Goal: Task Accomplishment & Management: Manage account settings

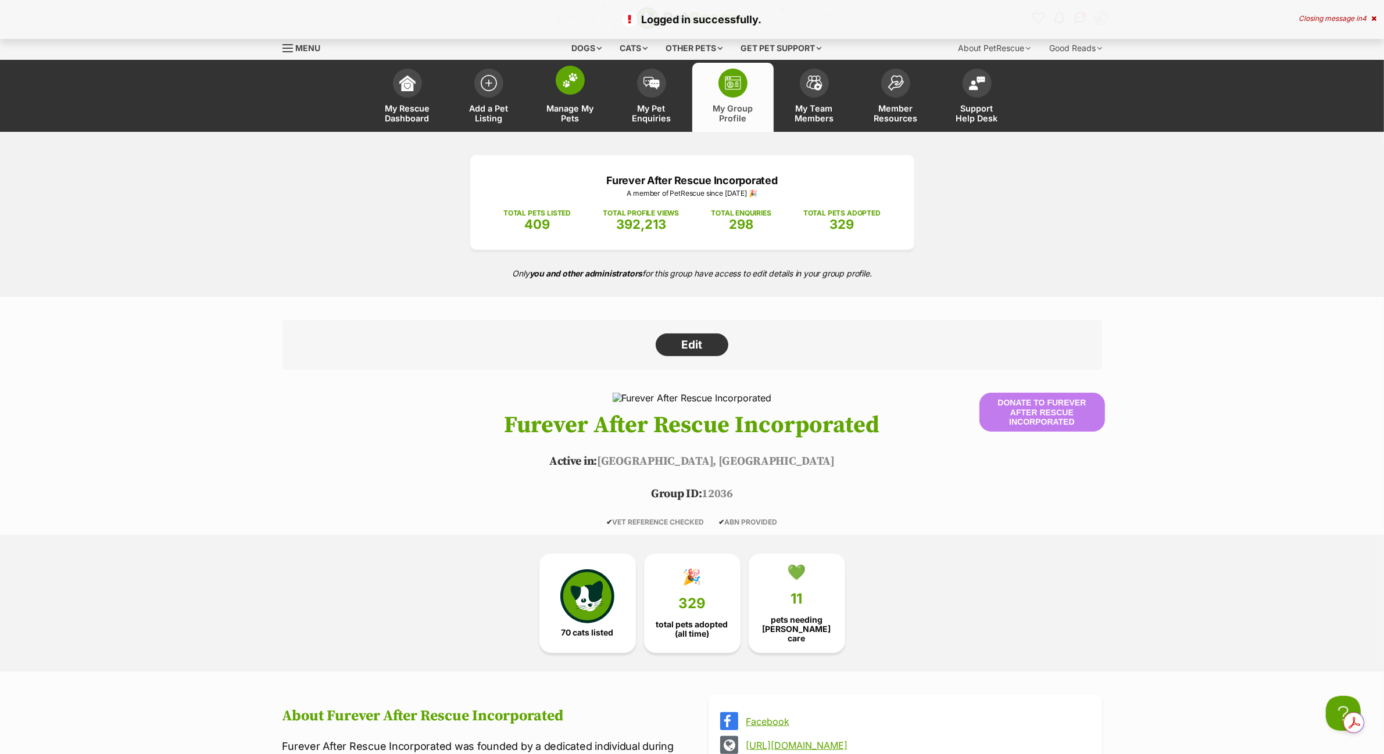
click at [569, 84] on img at bounding box center [570, 80] width 16 height 15
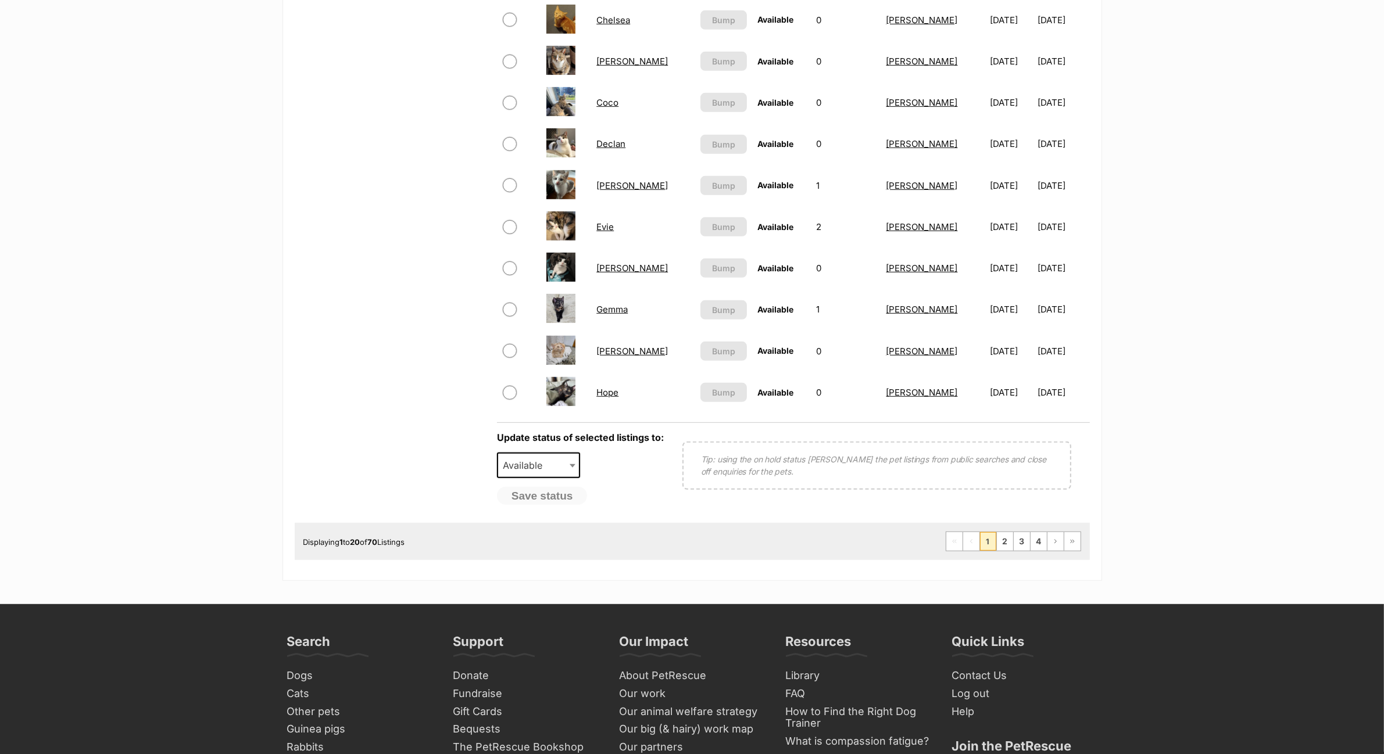
scroll to position [726, 0]
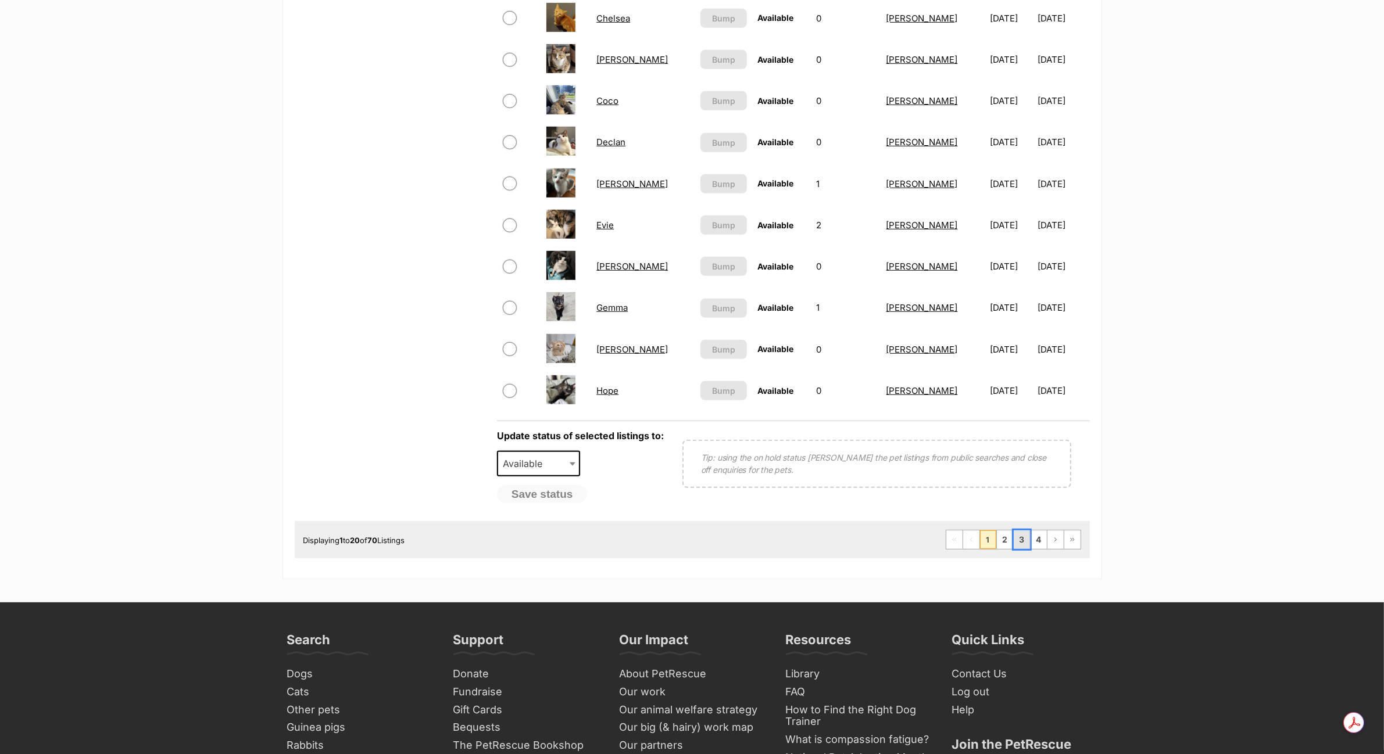
click at [1023, 535] on link "3" at bounding box center [1021, 540] width 16 height 19
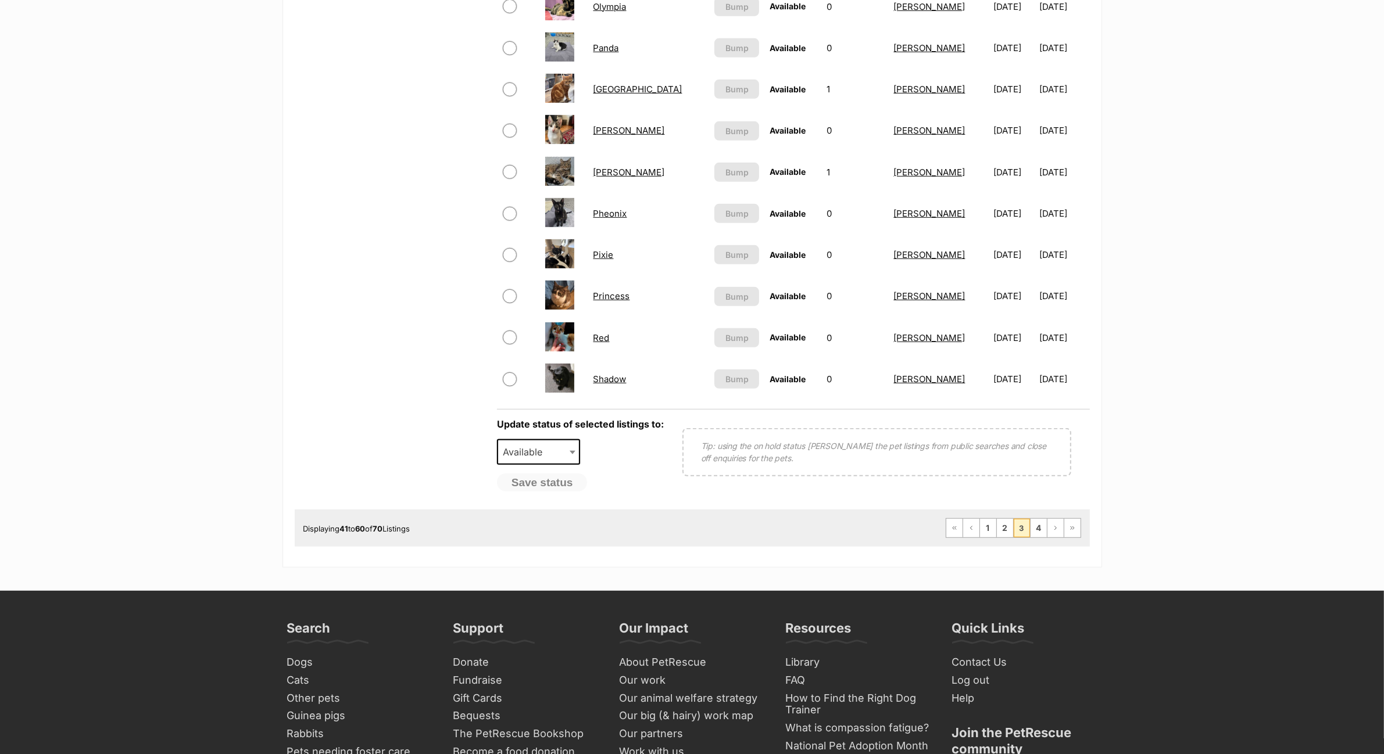
scroll to position [872, 0]
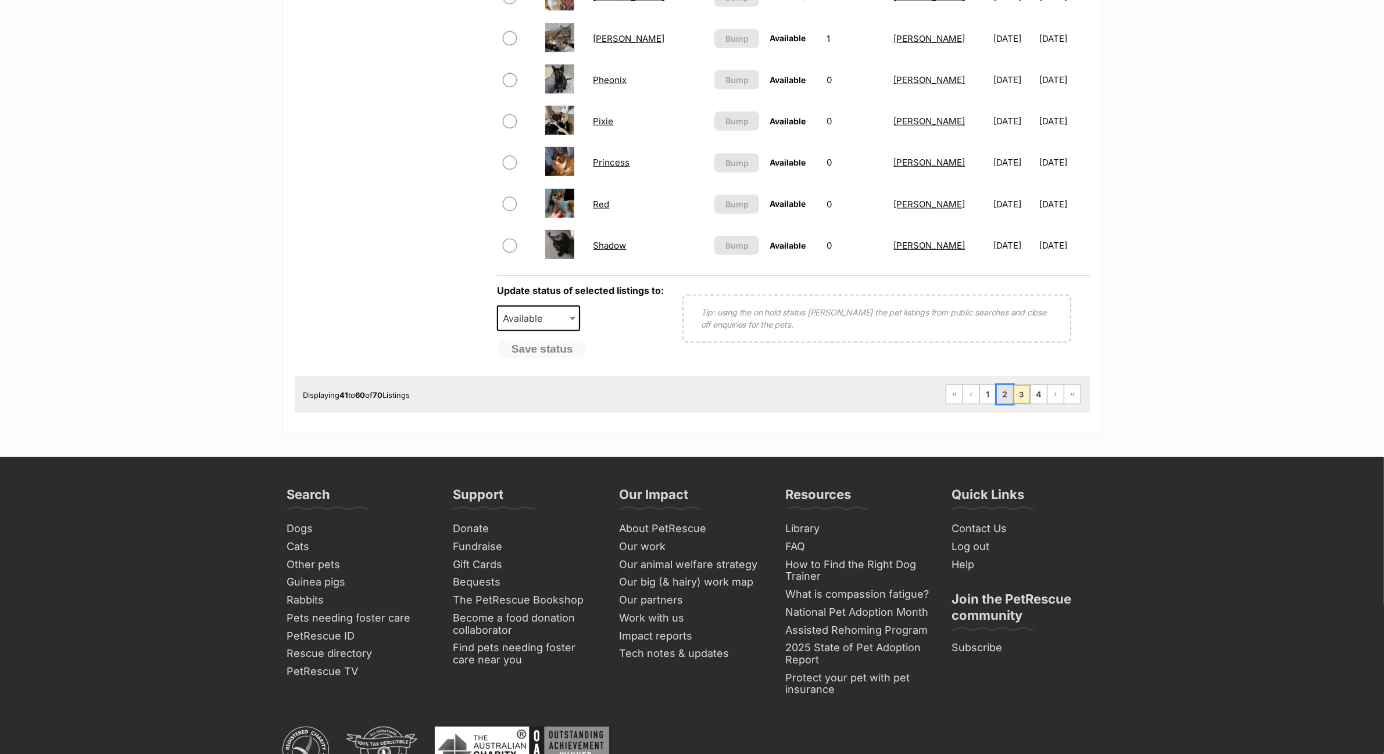
click at [1000, 389] on link "2" at bounding box center [1005, 394] width 16 height 19
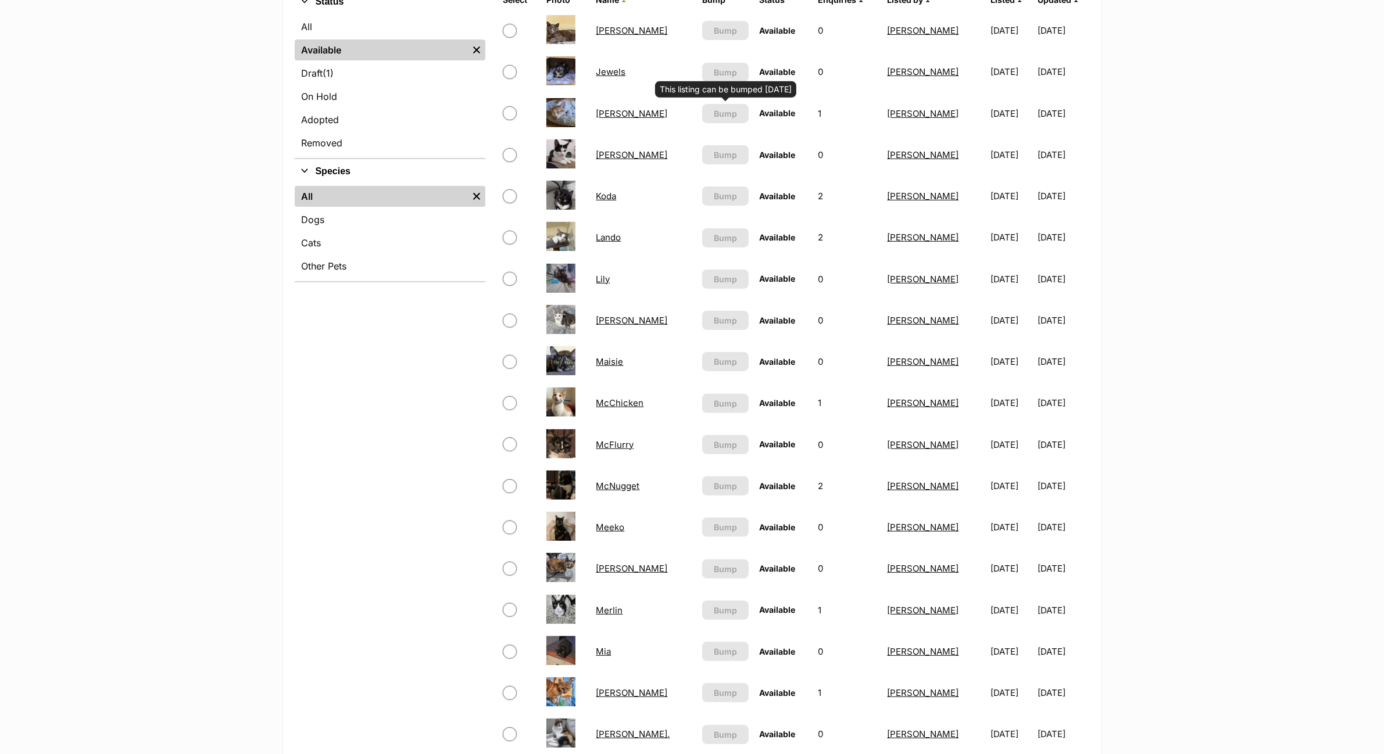
scroll to position [436, 0]
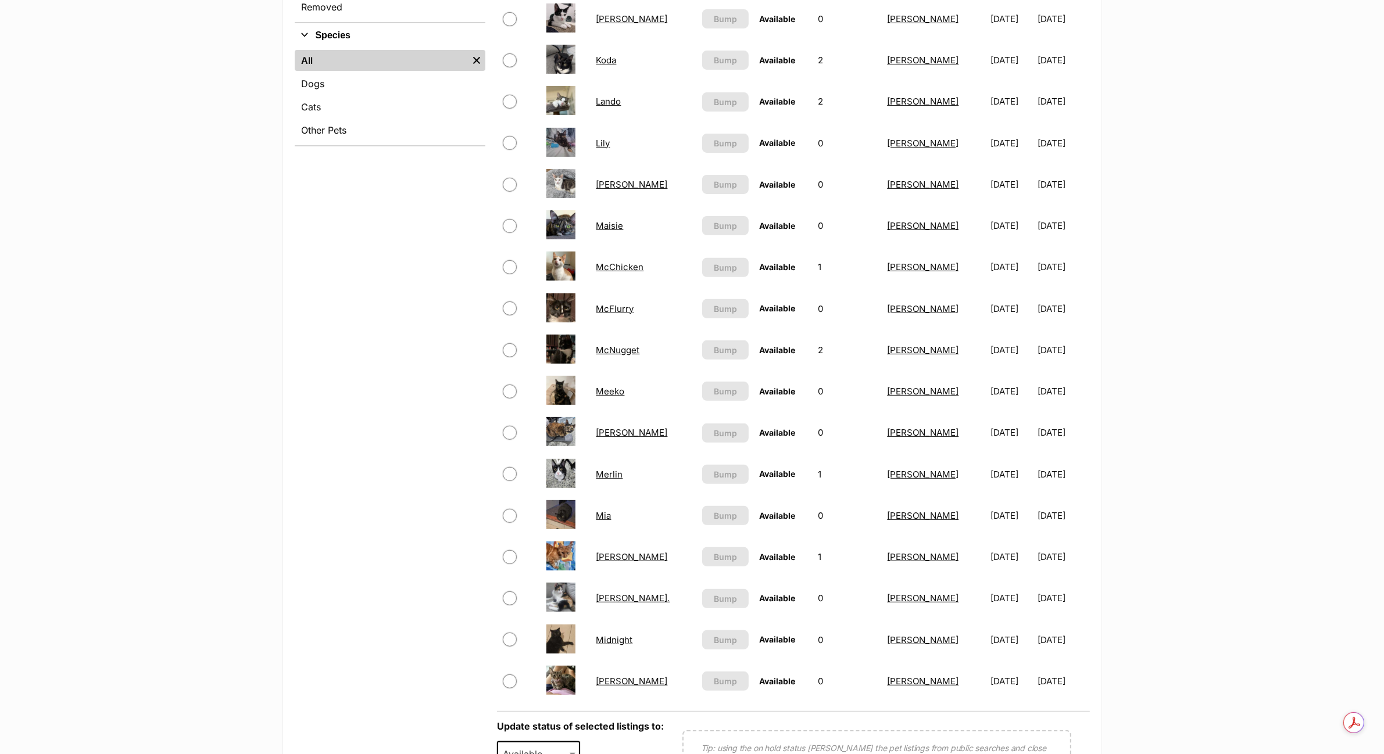
click at [571, 633] on img at bounding box center [560, 639] width 29 height 29
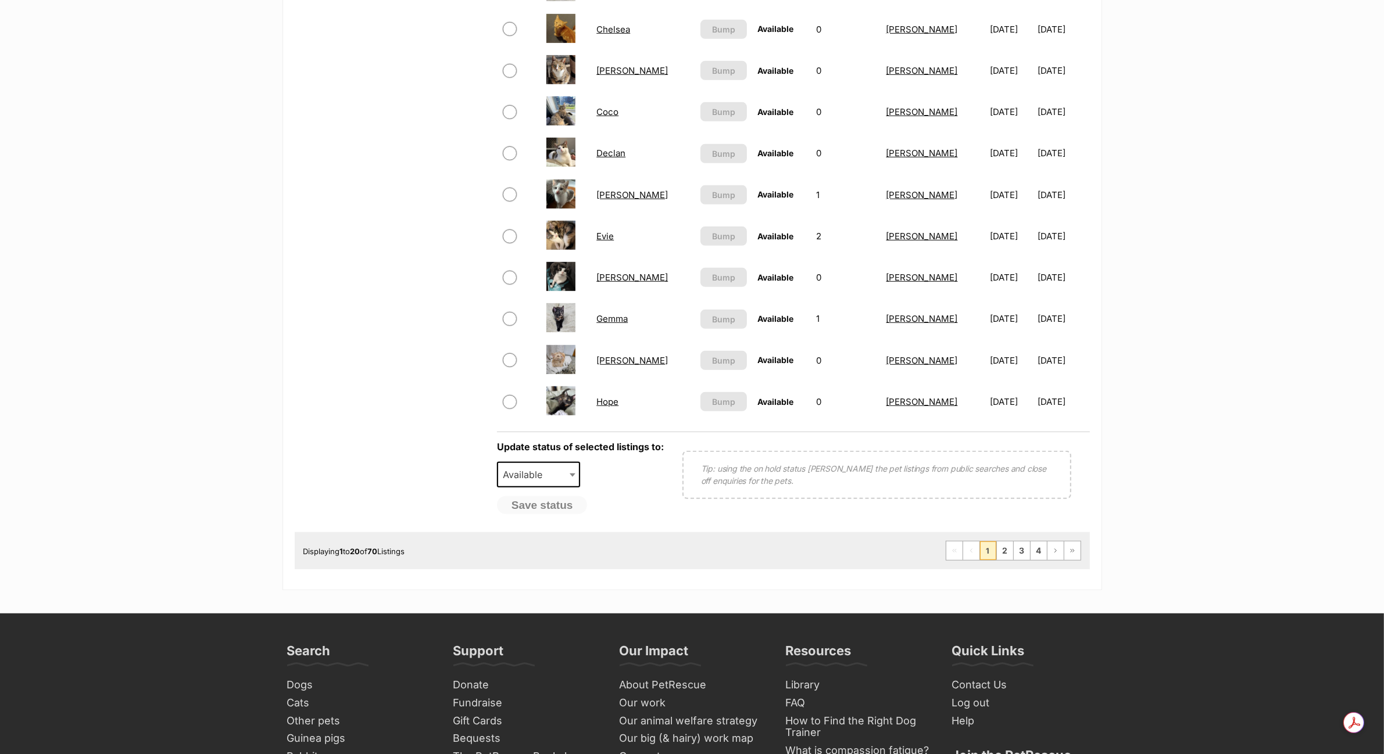
scroll to position [872, 0]
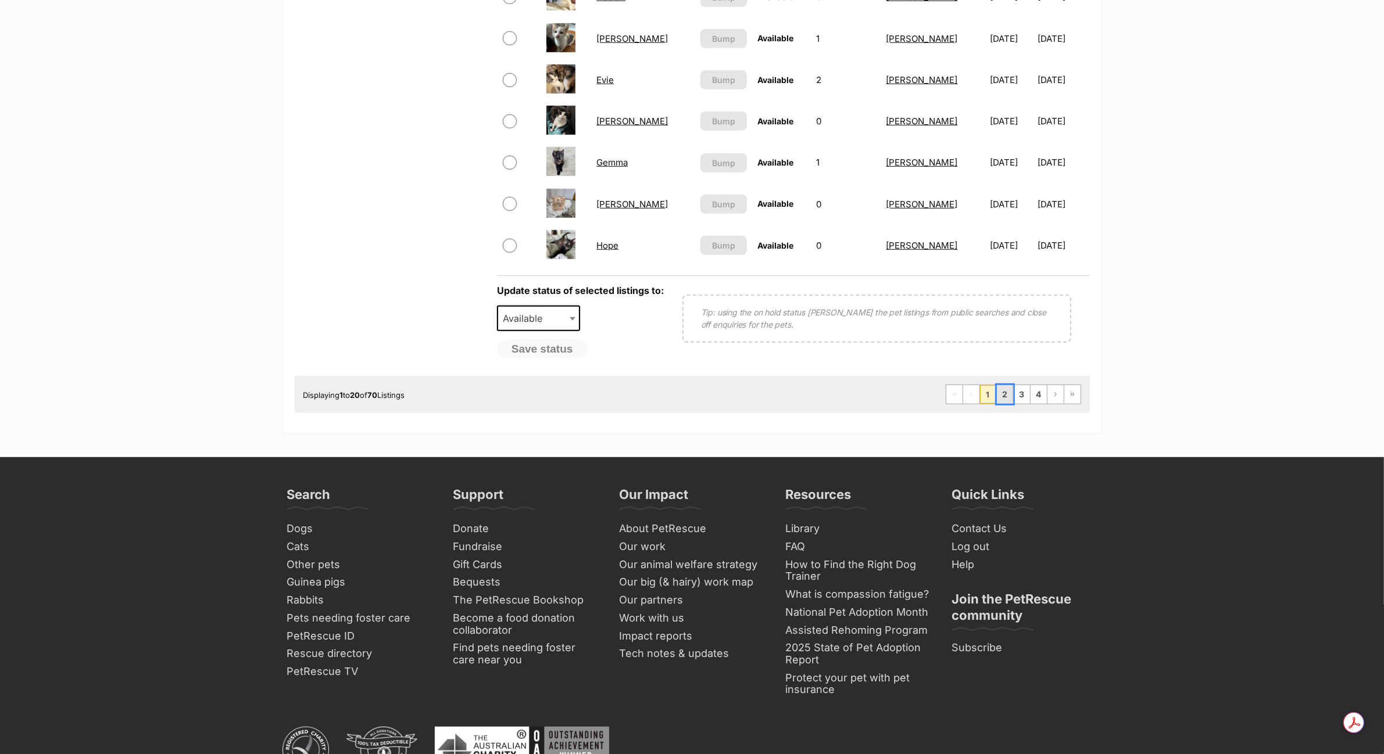
click at [998, 389] on link "2" at bounding box center [1005, 394] width 16 height 19
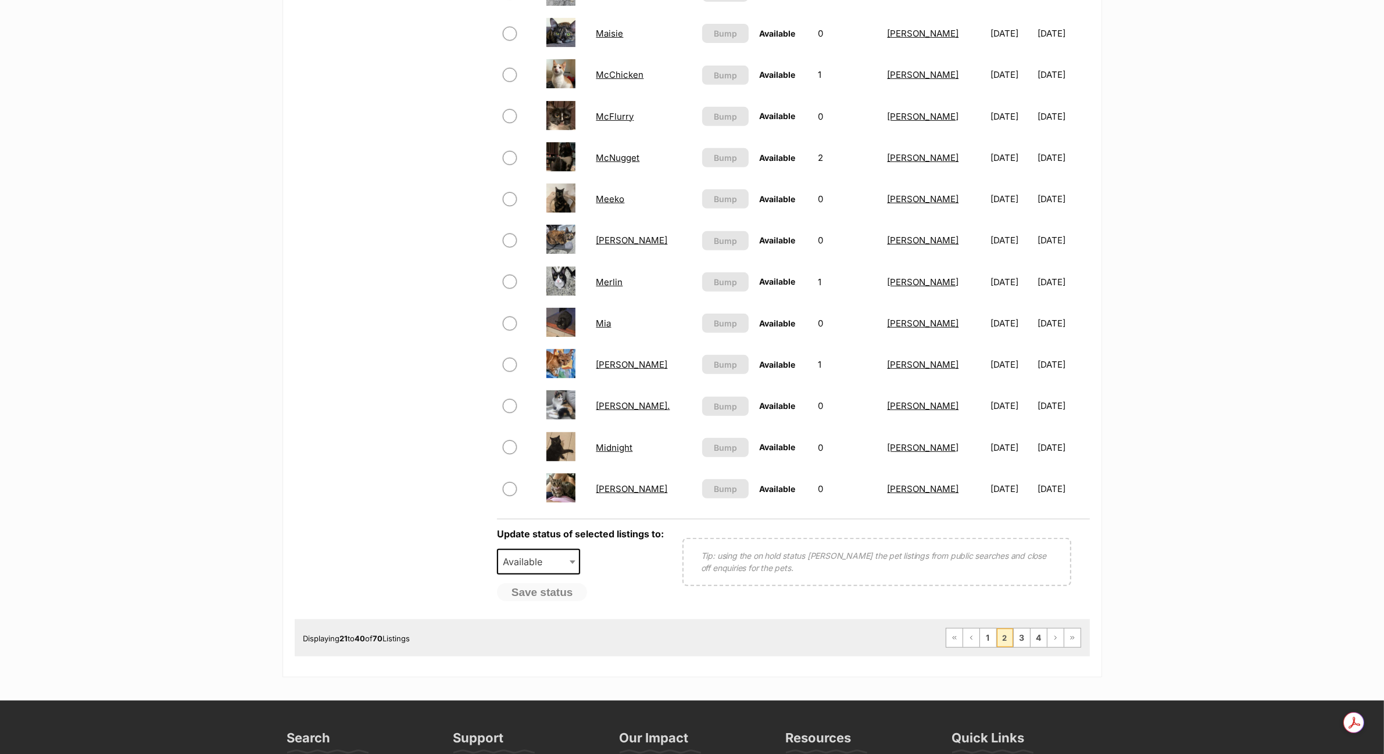
scroll to position [872, 0]
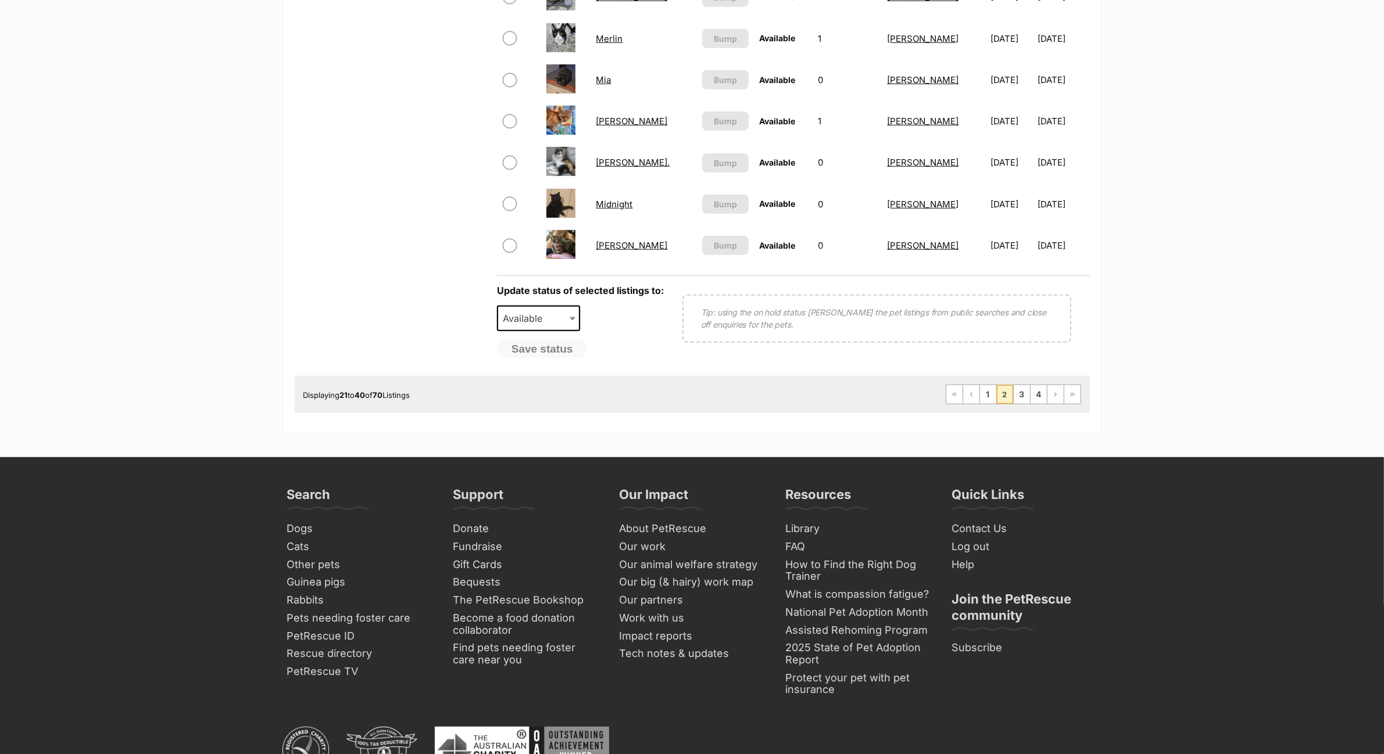
click at [622, 203] on td "Midnight" at bounding box center [644, 204] width 105 height 40
click at [622, 199] on link "Midnight" at bounding box center [614, 204] width 37 height 11
